Goal: Task Accomplishment & Management: Complete application form

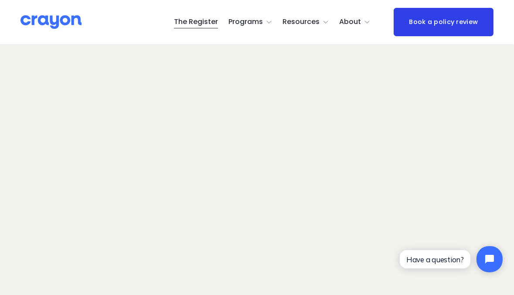
scroll to position [52, 0]
click at [248, 27] on span "Programs" at bounding box center [246, 22] width 34 height 13
